Goal: Transaction & Acquisition: Purchase product/service

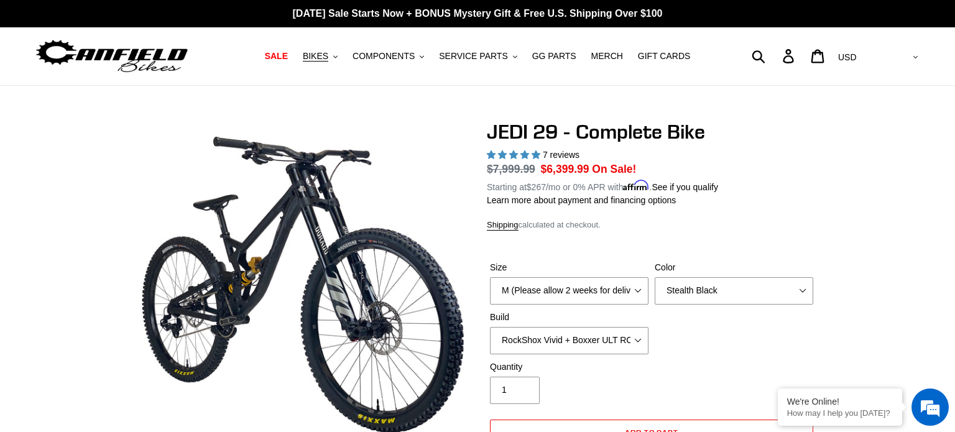
select select "Stealth Black"
select select "highest-rating"
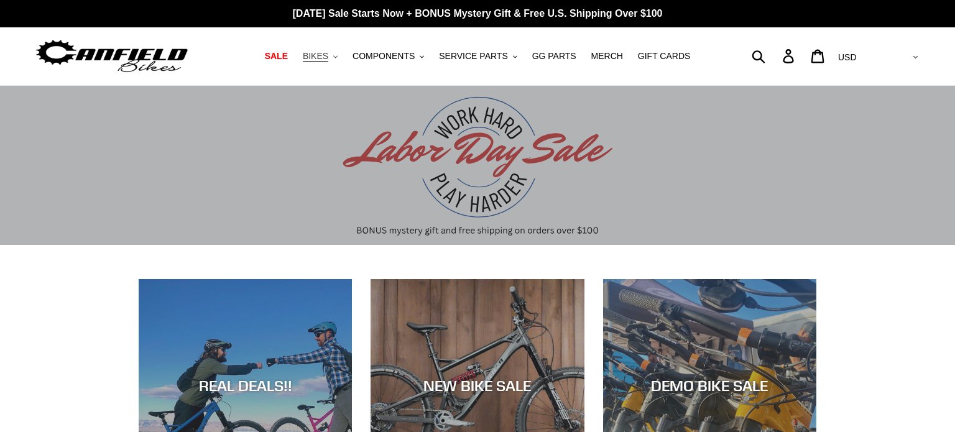
click at [328, 56] on span "BIKES" at bounding box center [315, 56] width 25 height 11
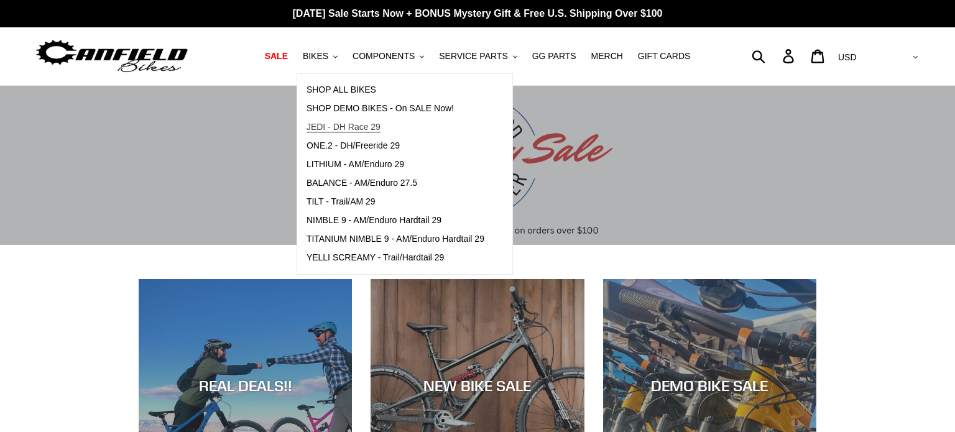
click at [342, 127] on span "JEDI - DH Race 29" at bounding box center [343, 127] width 74 height 11
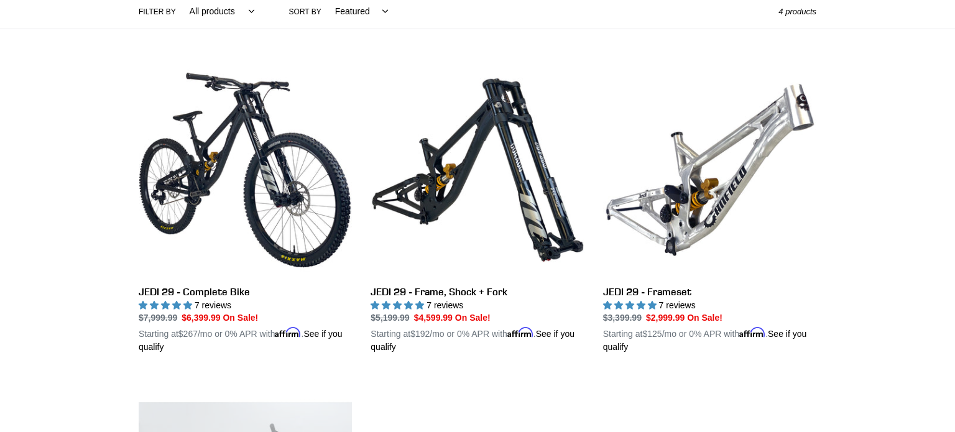
scroll to position [298, 0]
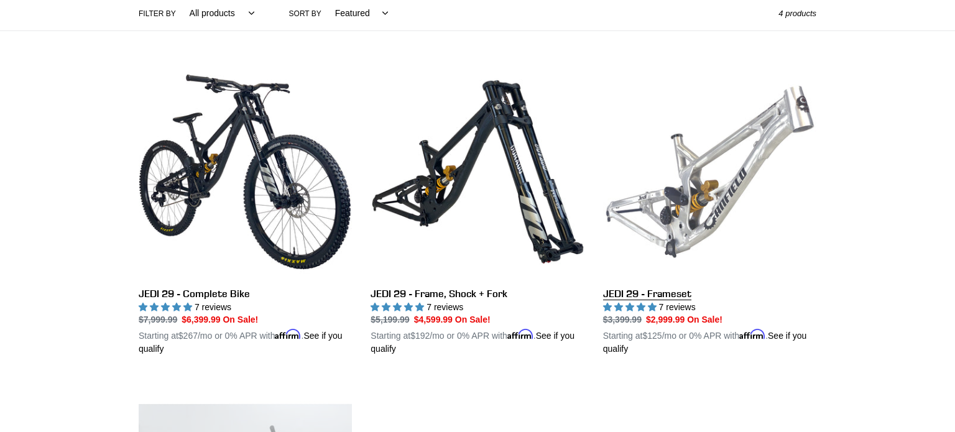
click at [665, 295] on link "JEDI 29 - Frameset" at bounding box center [709, 210] width 213 height 291
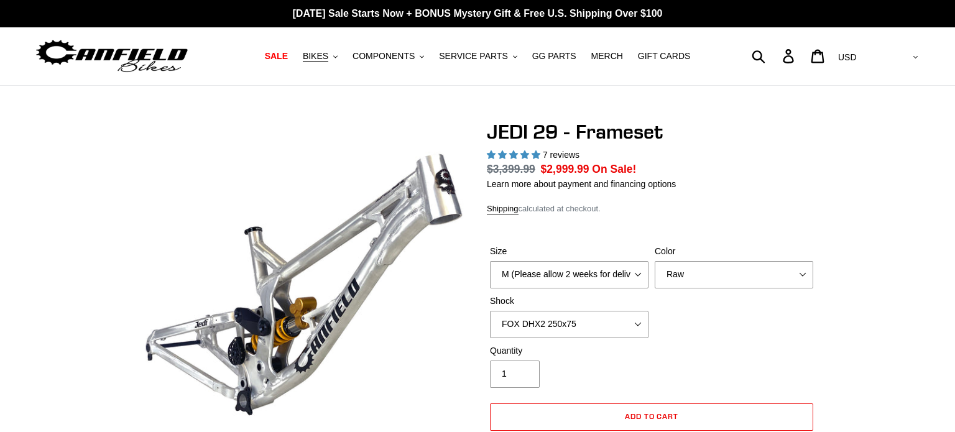
select select "highest-rating"
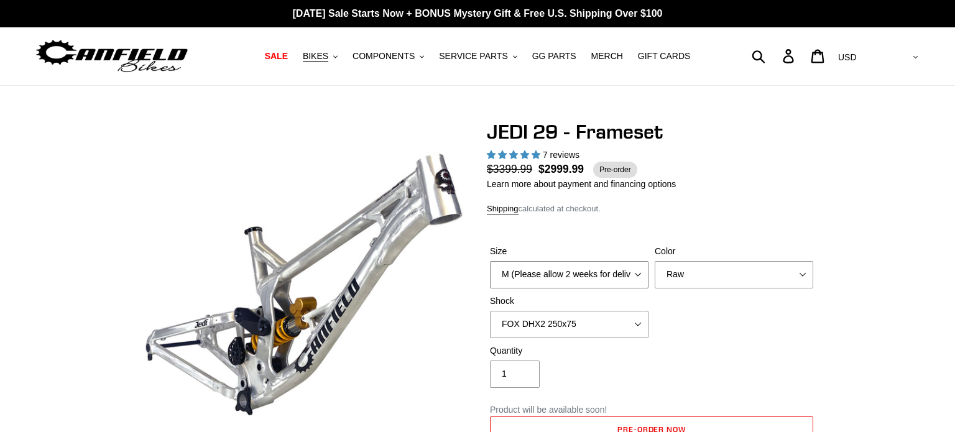
click at [609, 280] on select "M (Please allow 2 weeks for delivery) L (Please allow 2 weeks for delivery) XL" at bounding box center [569, 274] width 159 height 27
click at [724, 270] on select "Orange Raw Stealth Black" at bounding box center [734, 274] width 159 height 27
click at [655, 261] on select "Orange Raw Stealth Black" at bounding box center [734, 274] width 159 height 27
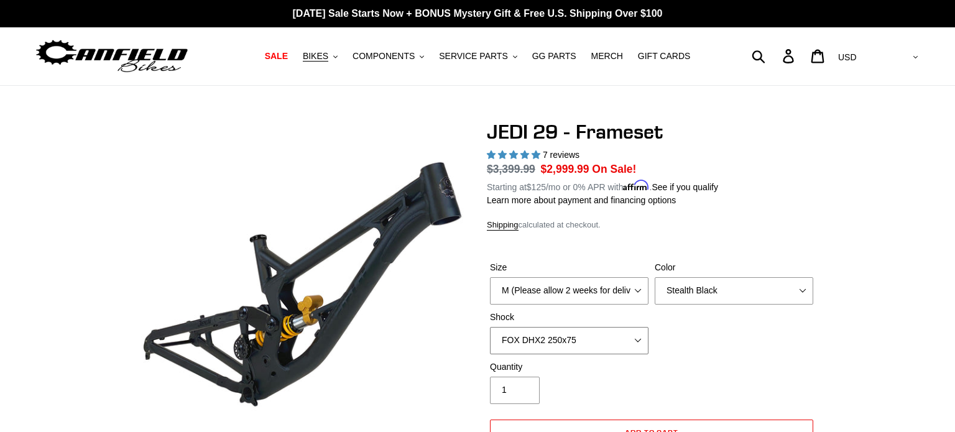
click at [642, 341] on select "No Shock FOX DHX2 250x75 RockShox Vivid Ultimate DH 250x75 EXT e-Storia LOX V3" at bounding box center [569, 340] width 159 height 27
click at [681, 353] on div "Size M (Please allow 2 weeks for delivery) L (Please allow 2 weeks for delivery…" at bounding box center [651, 310] width 329 height 99
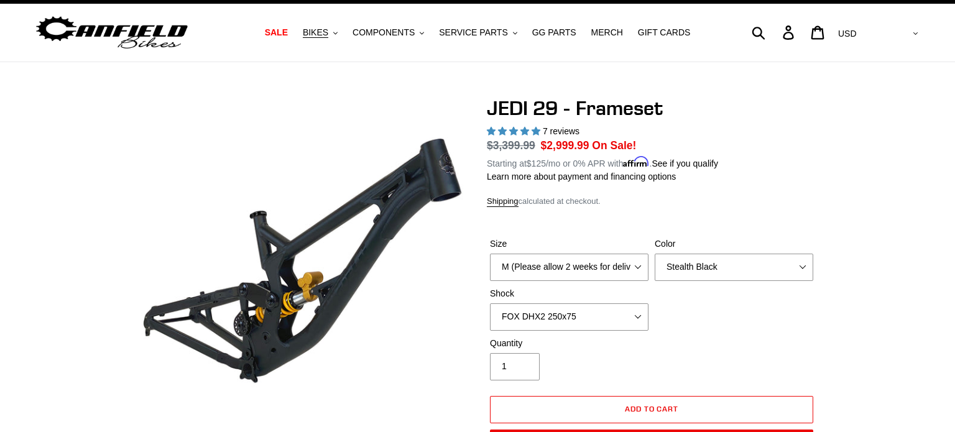
scroll to position [25, 0]
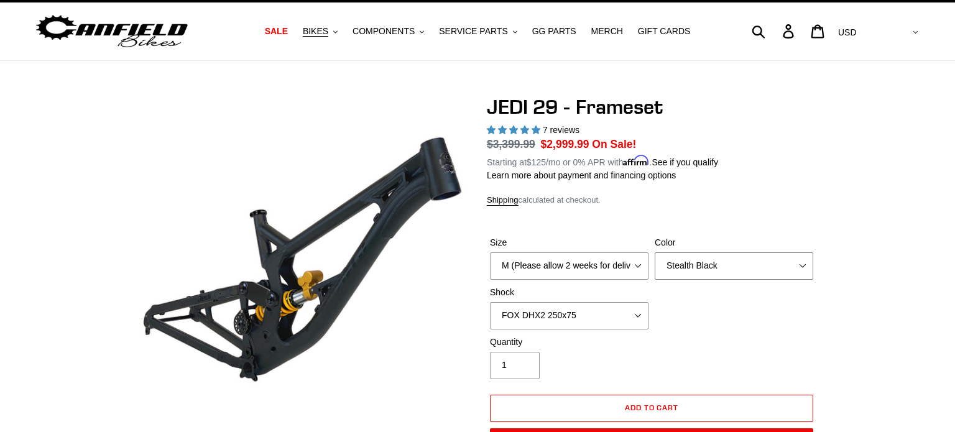
click at [727, 265] on select "Orange Raw Stealth Black" at bounding box center [734, 265] width 159 height 27
select select "Raw"
click at [655, 252] on select "Orange Raw Stealth Black" at bounding box center [734, 265] width 159 height 27
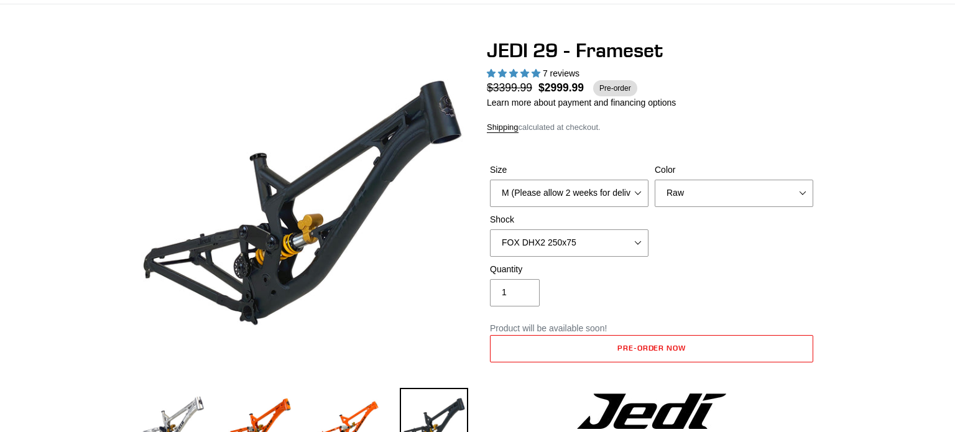
scroll to position [149, 0]
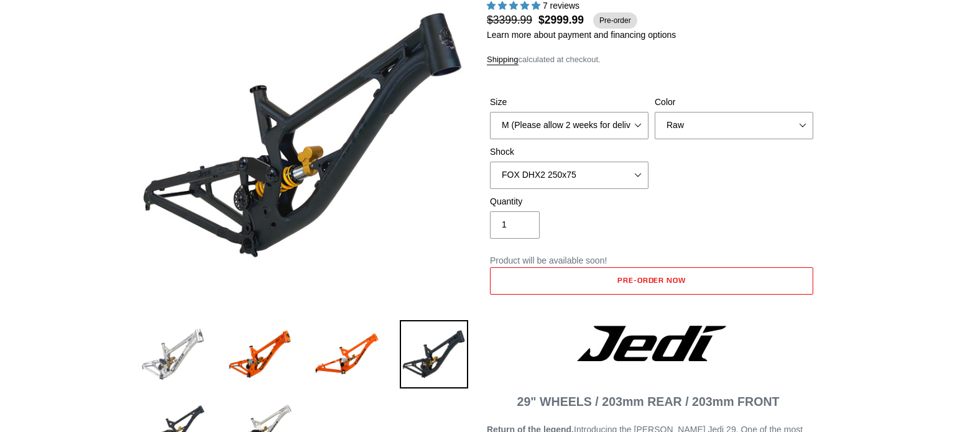
click at [191, 336] on img at bounding box center [173, 354] width 68 height 68
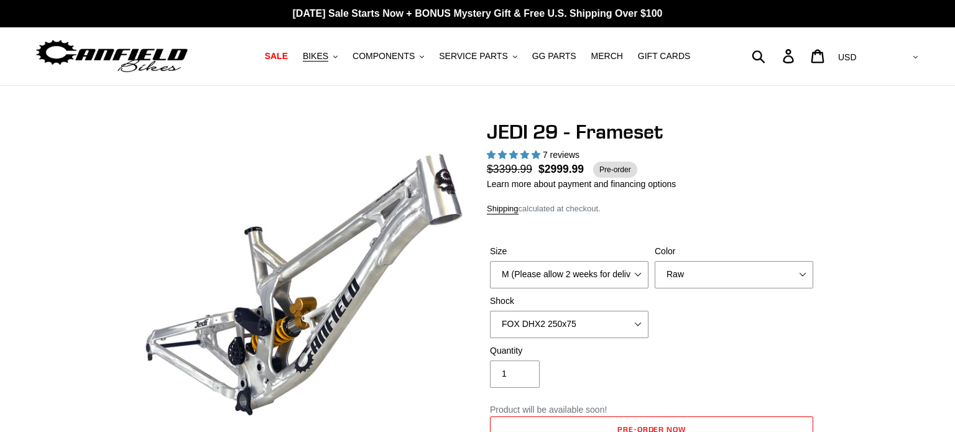
scroll to position [0, 0]
